Goal: Information Seeking & Learning: Check status

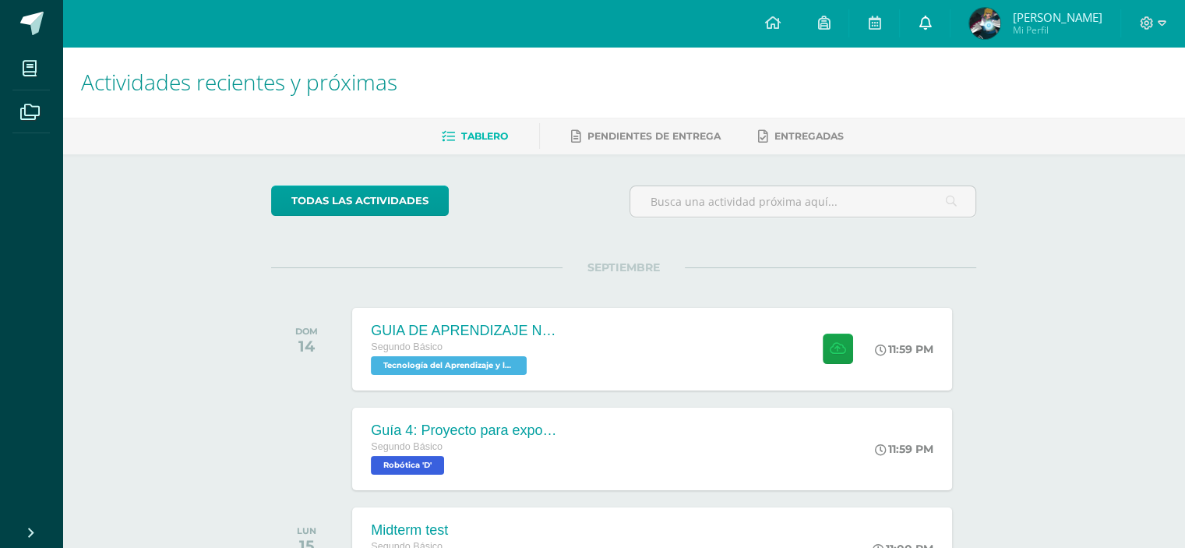
click at [931, 21] on icon at bounding box center [924, 23] width 12 height 14
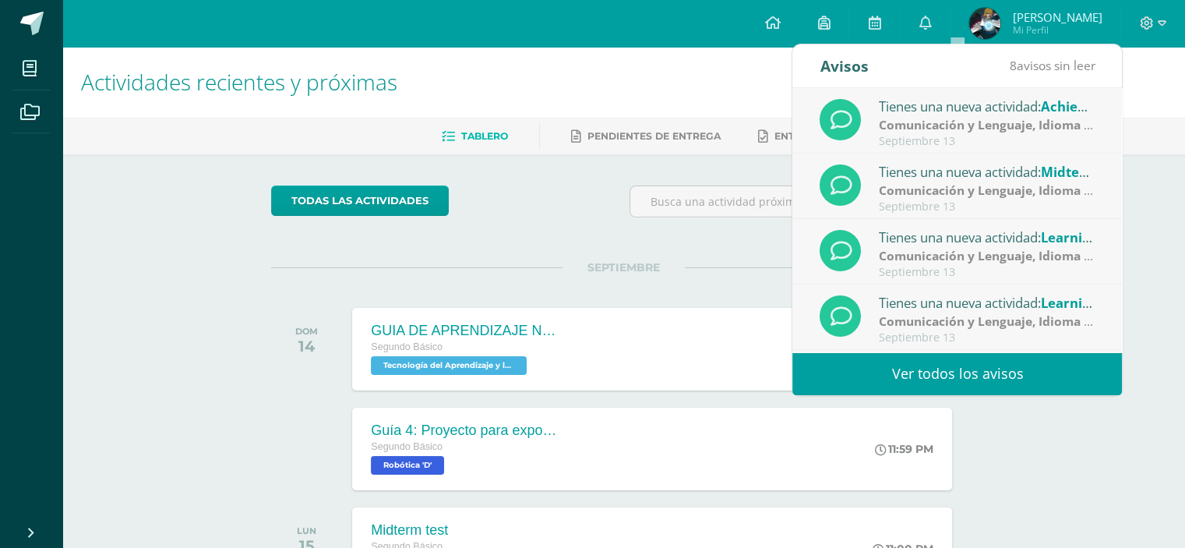
click at [939, 375] on link "Ver todos los avisos" at bounding box center [957, 373] width 330 height 43
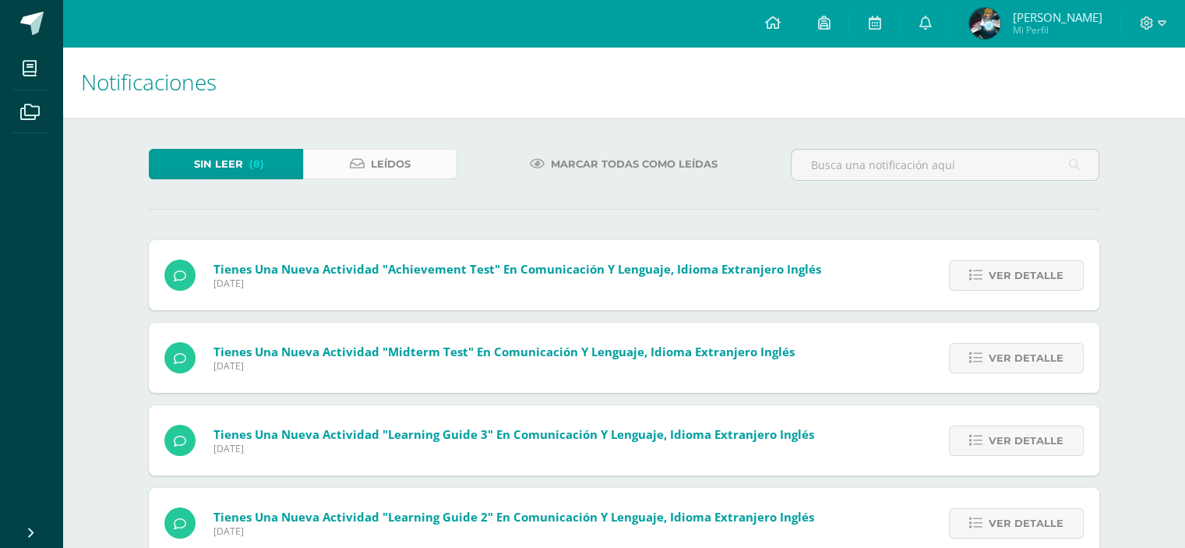
click at [386, 172] on span "Leídos" at bounding box center [391, 164] width 40 height 29
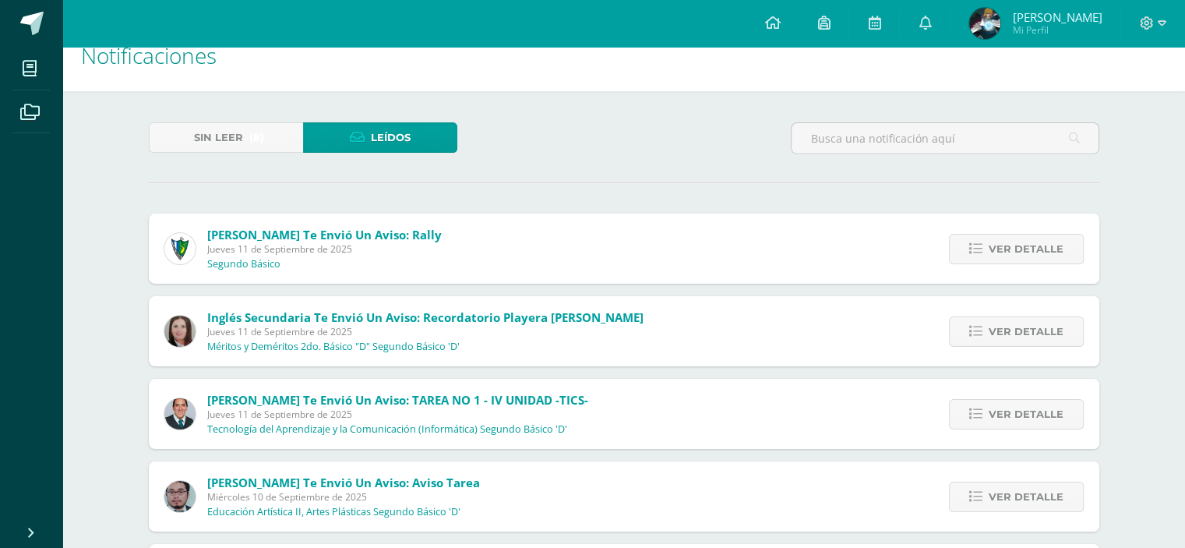
scroll to position [137, 0]
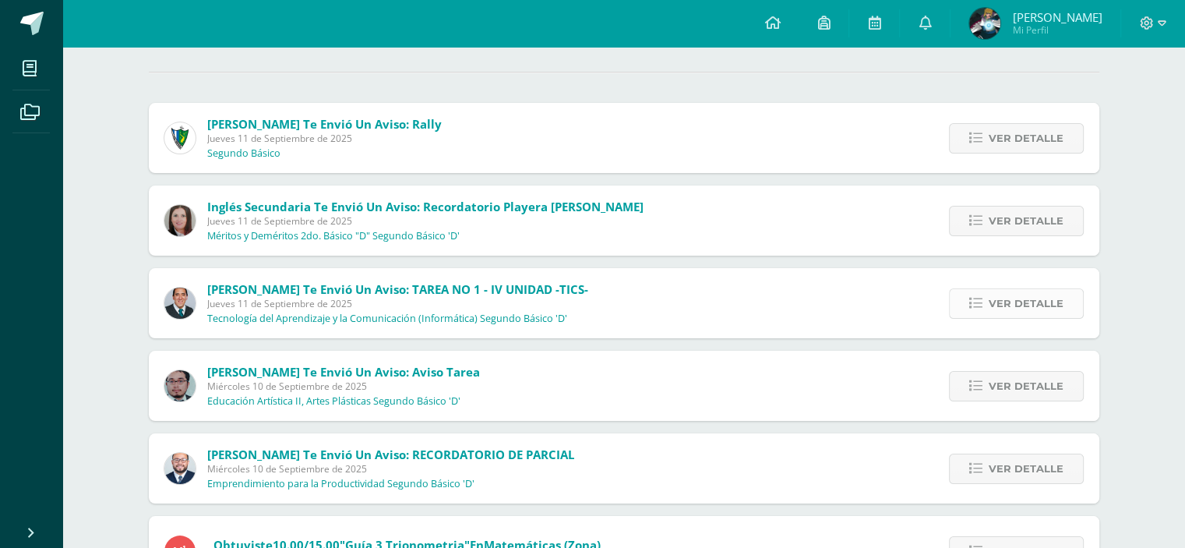
click at [1010, 298] on span "Ver detalle" at bounding box center [1026, 303] width 75 height 29
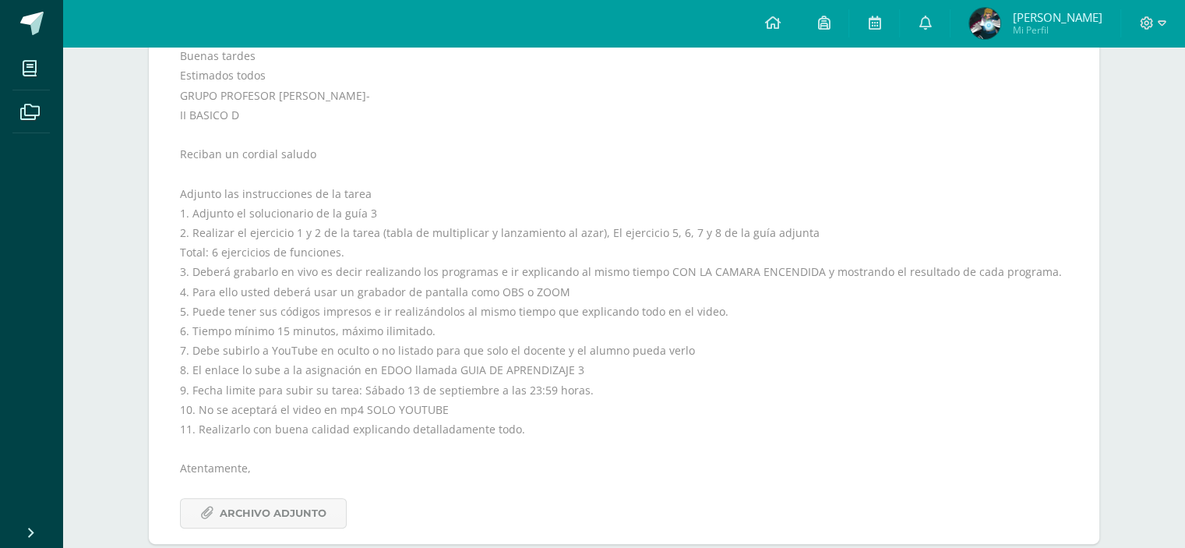
scroll to position [610, 0]
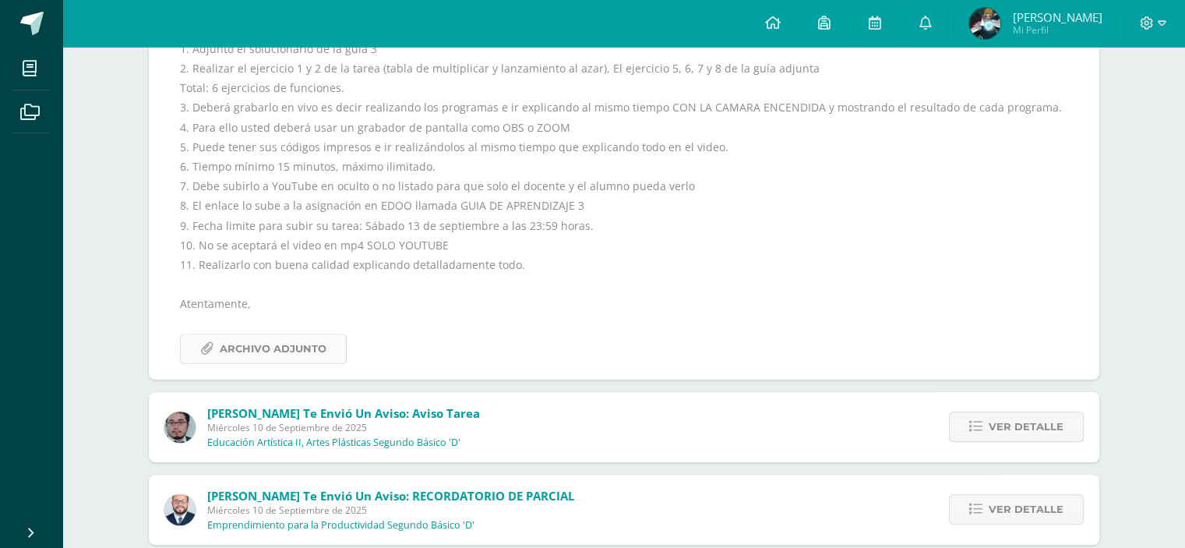
click at [253, 351] on span "Archivo Adjunto" at bounding box center [273, 348] width 107 height 29
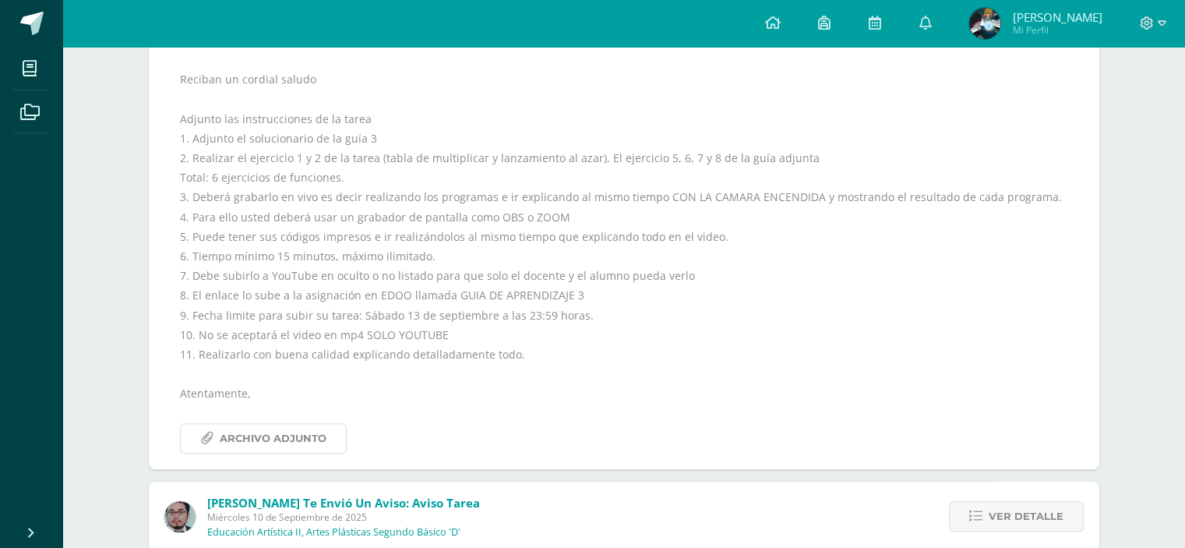
scroll to position [520, 0]
